Goal: Communication & Community: Participate in discussion

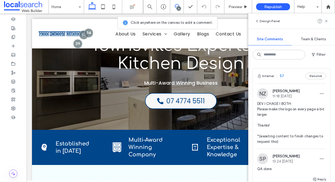
click at [281, 114] on span "DEV I CHAGE I BOTH: Please make the logo on every page a bit larger. Thanks! *(…" at bounding box center [291, 122] width 69 height 43
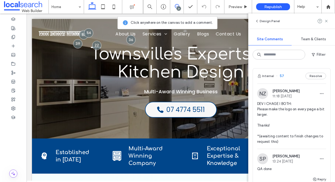
click at [281, 110] on span "DEV I CHAGE I BOTH: Please make the logo on every page a bit larger. Thanks! *(…" at bounding box center [291, 122] width 69 height 43
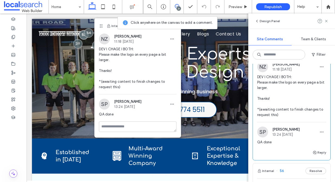
scroll to position [27, 0]
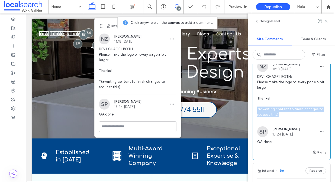
drag, startPoint x: 280, startPoint y: 113, endPoint x: 256, endPoint y: 110, distance: 24.1
click at [256, 110] on div "NZ [PERSON_NAME] 11:18 [DATE] DEV I CHAGE I BOTH: Please make the logo on every…" at bounding box center [291, 91] width 77 height 61
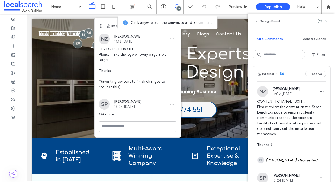
scroll to position [124, 0]
click at [319, 89] on icon "button" at bounding box center [321, 91] width 4 height 4
click at [296, 105] on div "Edit" at bounding box center [297, 105] width 48 height 10
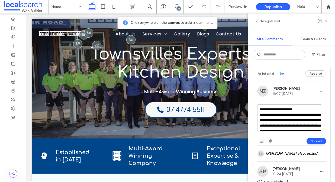
drag, startPoint x: 299, startPoint y: 108, endPoint x: 303, endPoint y: 108, distance: 4.1
click at [303, 108] on textarea "**********" at bounding box center [289, 117] width 65 height 27
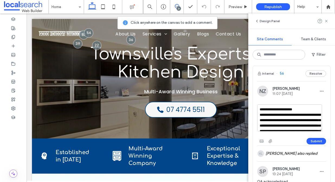
drag, startPoint x: 299, startPoint y: 109, endPoint x: 304, endPoint y: 110, distance: 5.1
click at [304, 110] on textarea "**********" at bounding box center [289, 117] width 65 height 27
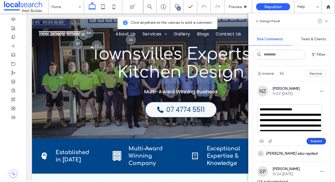
type textarea "**********"
click at [317, 142] on button "Submit" at bounding box center [315, 141] width 19 height 6
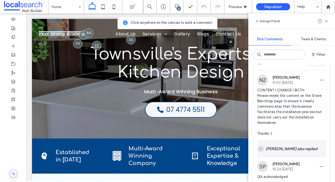
scroll to position [140, 0]
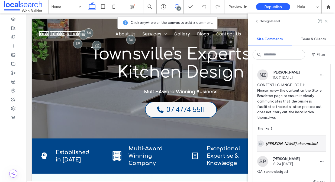
click at [291, 147] on div "[PERSON_NAME] also replied" at bounding box center [291, 144] width 69 height 16
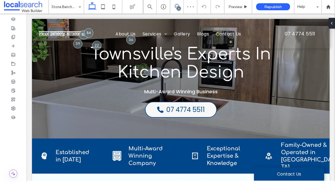
click at [180, 6] on span at bounding box center [176, 6] width 13 height 4
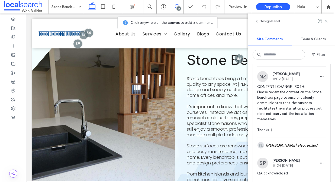
scroll to position [145, 0]
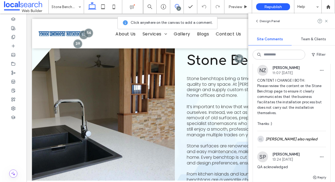
click at [283, 97] on span "CONTENT I CHANGE I BOTH: Please review the content on the Stone Benchtop page t…" at bounding box center [291, 102] width 69 height 49
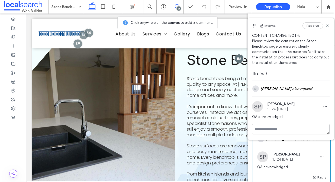
scroll to position [14, 0]
click at [279, 60] on span "CONTENT I CHANGE I BOTH: Please review the content on the Stone Benchtop page t…" at bounding box center [290, 54] width 77 height 43
click at [280, 59] on span "CONTENT I CHANGE I BOTH: Please review the content on the Stone Benchtop page t…" at bounding box center [290, 54] width 77 height 43
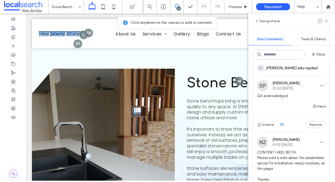
scroll to position [271, 0]
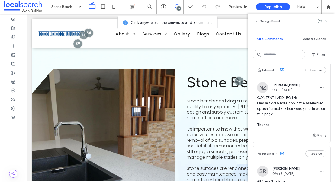
click at [283, 100] on span "CONTENT I ADD I BOTH: Please add a note about the assembled option for installa…" at bounding box center [291, 111] width 69 height 32
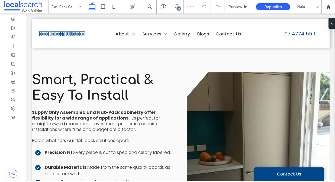
click at [175, 7] on use at bounding box center [177, 6] width 4 height 4
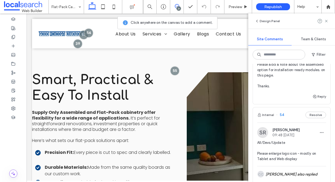
scroll to position [252, 0]
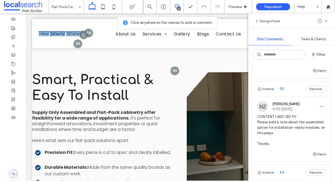
click at [290, 120] on span "CONTENT I ADD I BOTH: Please add a note about the assembled option for installa…" at bounding box center [291, 130] width 69 height 32
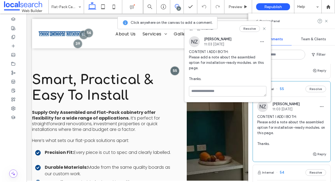
click at [288, 122] on span "CONTENT I ADD I BOTH: Please add a note about the assembled option for installa…" at bounding box center [291, 130] width 69 height 32
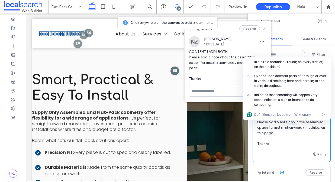
click at [264, 28] on use at bounding box center [264, 29] width 2 height 2
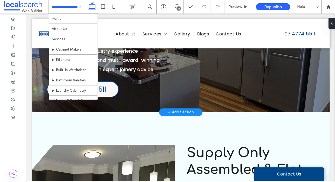
scroll to position [0, 0]
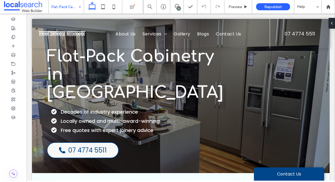
click at [177, 8] on div "21" at bounding box center [178, 8] width 4 height 4
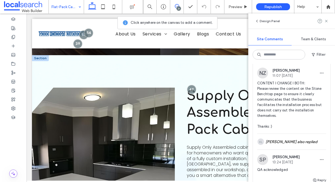
scroll to position [165, 0]
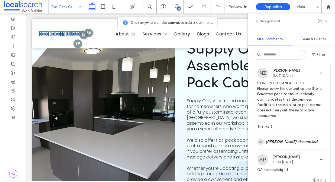
click at [277, 111] on span "CONTENT I CHANGE I BOTH: Please review the content on the Stone Benchtop page t…" at bounding box center [291, 105] width 69 height 49
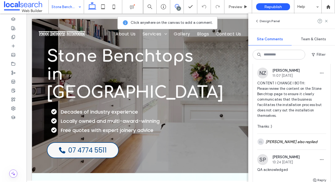
scroll to position [0, 0]
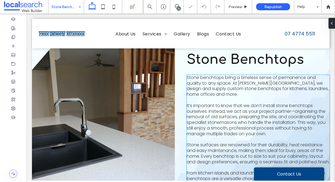
scroll to position [161, 0]
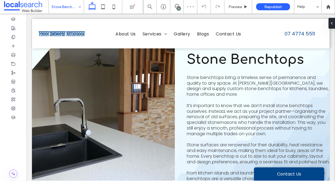
click at [178, 8] on div "21" at bounding box center [178, 8] width 4 height 4
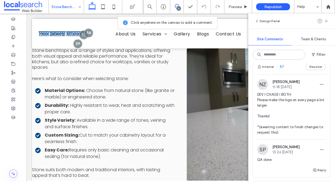
scroll to position [0, 0]
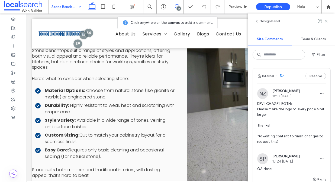
click at [283, 114] on span "DEV I CHAGE I BOTH: Please make the logo on every page a bit larger. Thanks! *(…" at bounding box center [291, 122] width 69 height 43
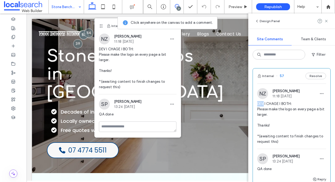
drag, startPoint x: 264, startPoint y: 104, endPoint x: 256, endPoint y: 104, distance: 7.9
click at [256, 104] on div "NZ [PERSON_NAME] 11:18 [DATE] DEV I CHAGE I BOTH: Please make the logo on every…" at bounding box center [291, 118] width 77 height 61
click at [260, 102] on span "DEV I CHAGE I BOTH: Please make the logo on every page a bit larger. Thanks! *(…" at bounding box center [291, 122] width 69 height 43
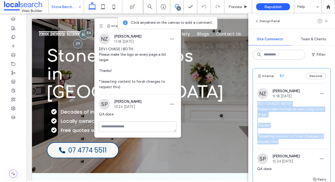
drag, startPoint x: 257, startPoint y: 103, endPoint x: 322, endPoint y: 140, distance: 74.7
click at [322, 140] on div "NZ [PERSON_NAME] 11:18 [DATE] DEV I CHAGE I BOTH: Please make the logo on every…" at bounding box center [291, 118] width 77 height 61
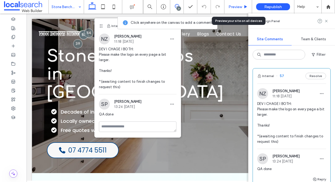
click at [230, 5] on span "Preview" at bounding box center [235, 7] width 14 height 5
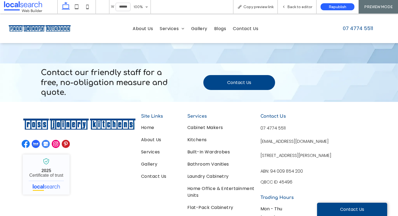
scroll to position [816, 0]
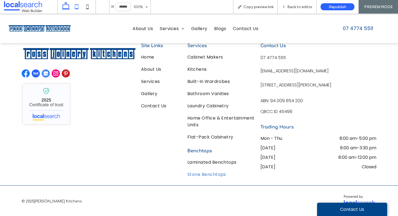
click at [75, 8] on icon at bounding box center [76, 6] width 11 height 11
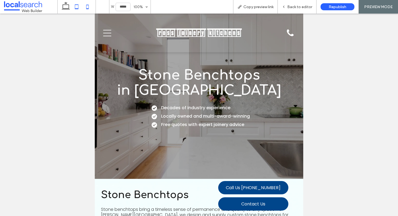
click at [88, 7] on icon at bounding box center [87, 6] width 11 height 11
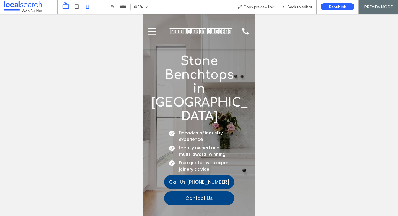
click at [69, 5] on use at bounding box center [66, 6] width 8 height 8
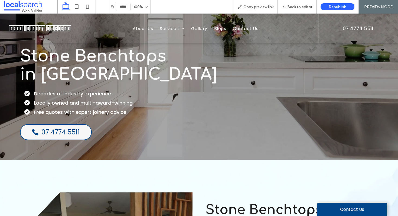
type input "******"
click at [293, 5] on span "Back to editor" at bounding box center [299, 7] width 25 height 5
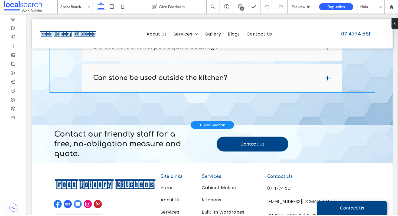
scroll to position [624, 0]
